Goal: Check status: Check status

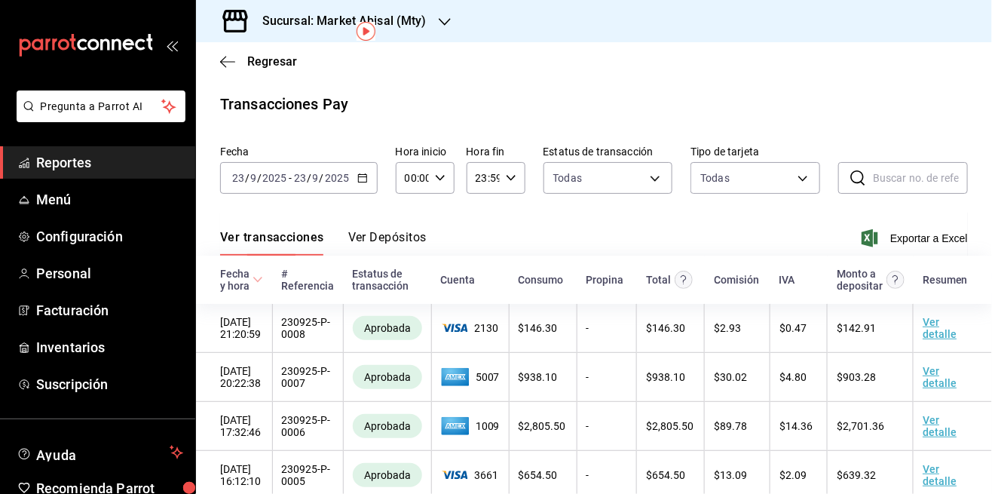
click at [288, 162] on div "[DATE] [DATE] - [DATE] [DATE]" at bounding box center [299, 178] width 158 height 32
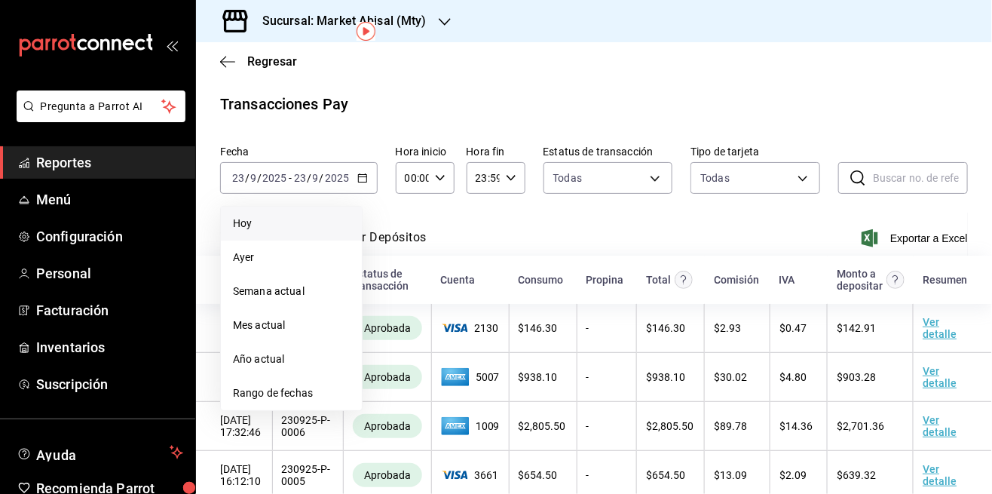
click at [308, 216] on span "Hoy" at bounding box center [291, 224] width 117 height 16
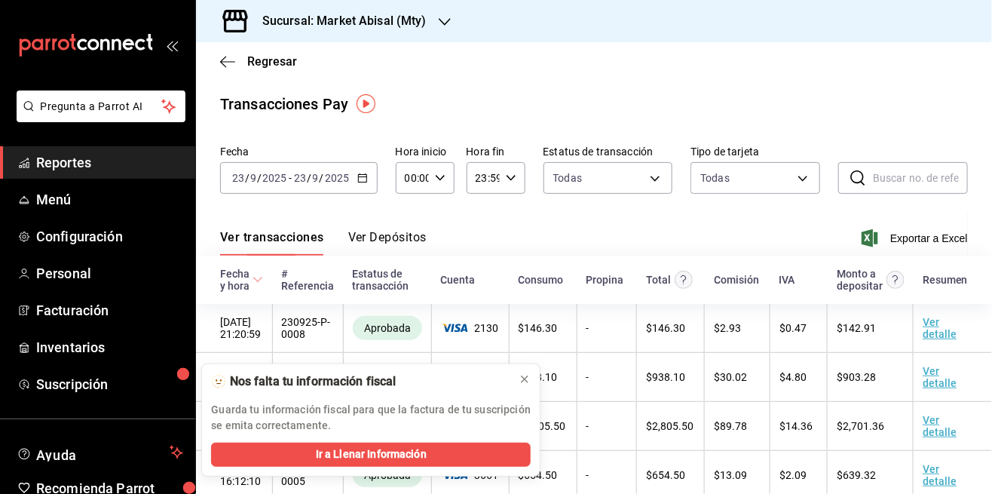
click at [342, 172] on input "2025" at bounding box center [337, 178] width 26 height 12
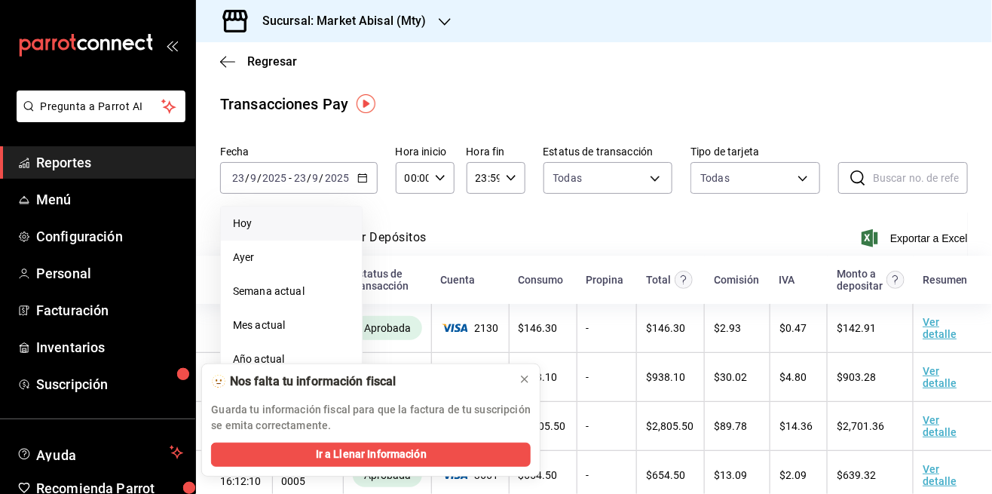
click at [311, 226] on span "Hoy" at bounding box center [291, 224] width 117 height 16
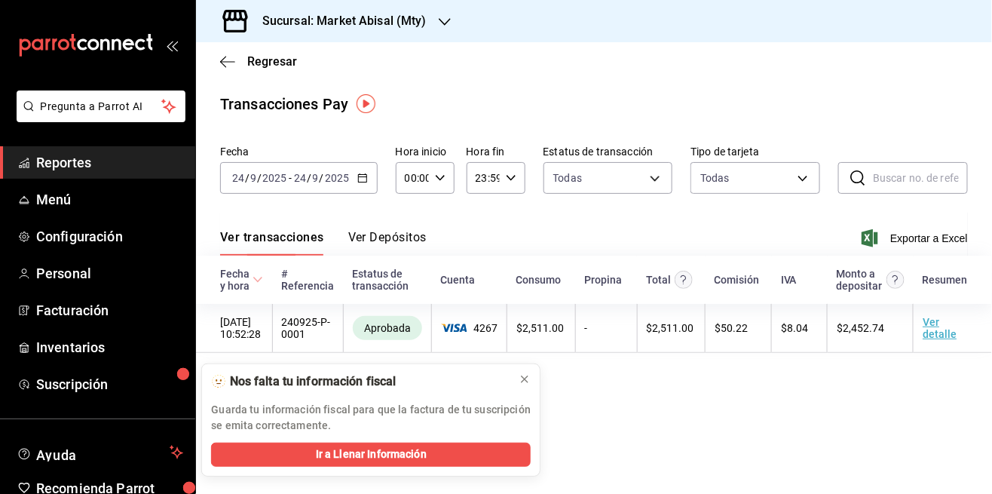
scroll to position [72, 0]
